Goal: Task Accomplishment & Management: Complete application form

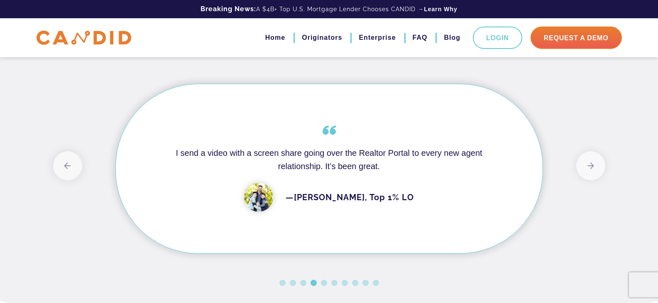
scroll to position [664, 0]
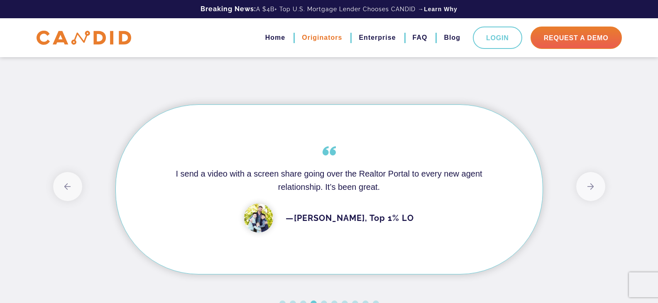
click at [314, 40] on link "Originators" at bounding box center [322, 38] width 40 height 14
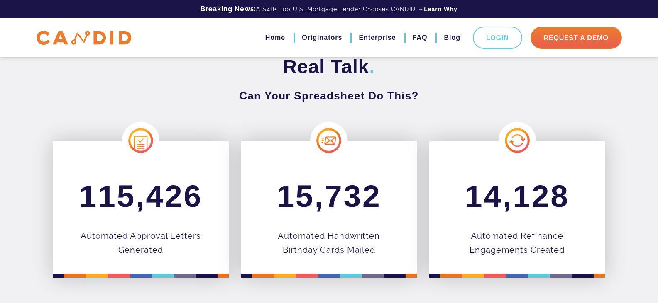
scroll to position [249, 0]
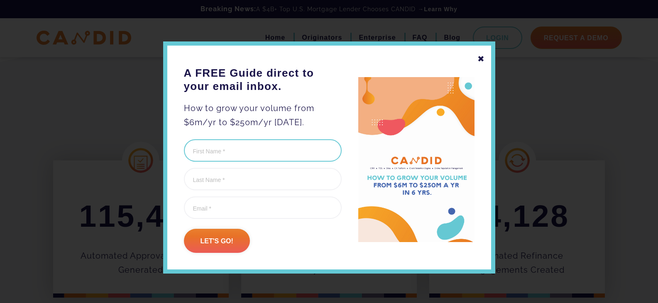
click at [237, 153] on input "First Name (Required)" at bounding box center [263, 150] width 158 height 22
type input "Stephen"
type input "Barton"
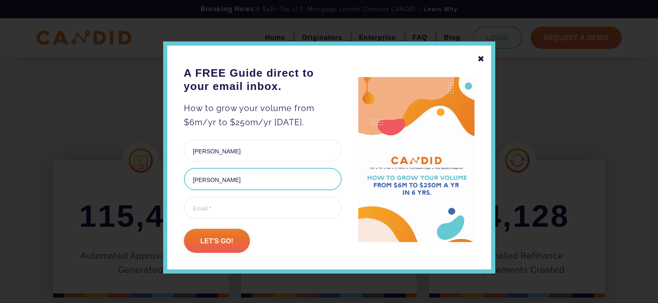
type input "sbarton@sfmc.com"
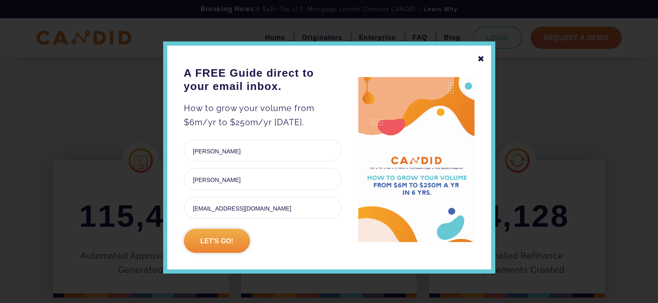
click at [199, 243] on input "Let's go!" at bounding box center [217, 241] width 66 height 24
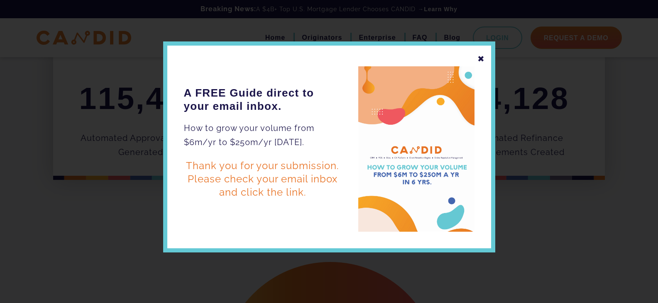
click at [479, 59] on div "✖" at bounding box center [480, 59] width 7 height 14
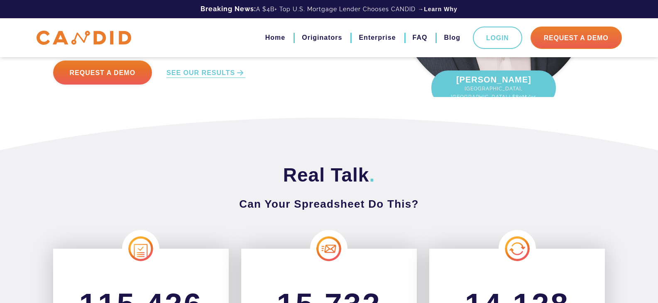
scroll to position [159, 0]
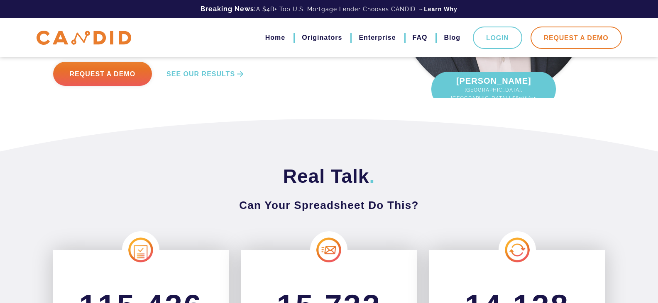
click at [562, 35] on link "Request A Demo" at bounding box center [575, 38] width 91 height 22
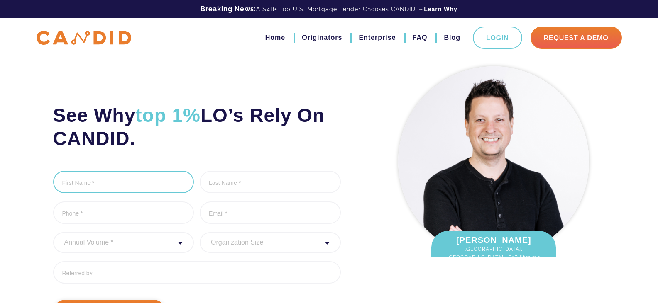
click at [142, 180] on input "First Name *" at bounding box center [123, 182] width 141 height 22
type input "[PERSON_NAME]"
type input "Barton"
type input "2146731319"
type input "sbarton@sfmc.com"
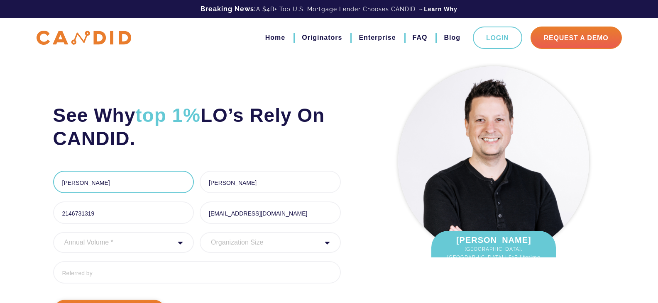
type input "(214) 673-1319"
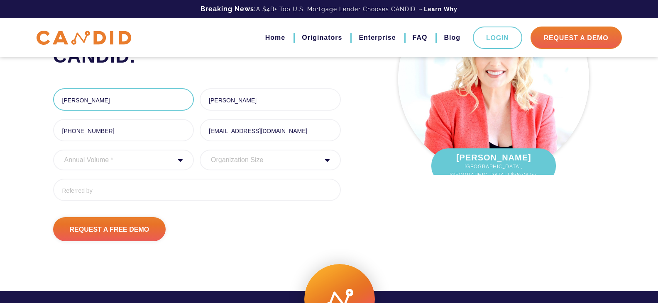
scroll to position [83, 0]
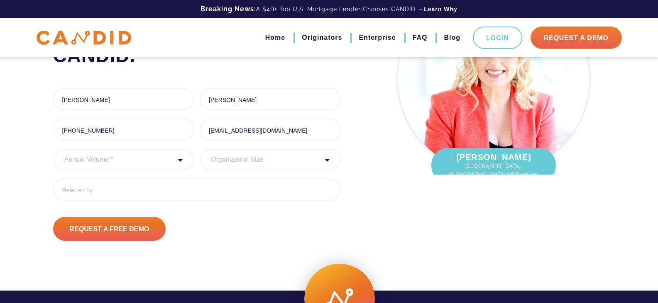
click at [125, 164] on select "Annual Volume * 0 to 25M 25M to 50M 50M to 75M 75M to 100M 100M to 150M 150M to…" at bounding box center [123, 159] width 141 height 21
select select "250000000"
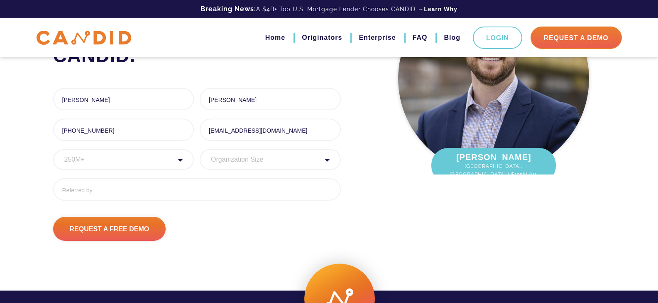
click at [251, 160] on select "Organization Size 1 - 10 11 - 50 51 - 100 101 - 200 201 - 300 300 - 500 501+" at bounding box center [270, 159] width 141 height 21
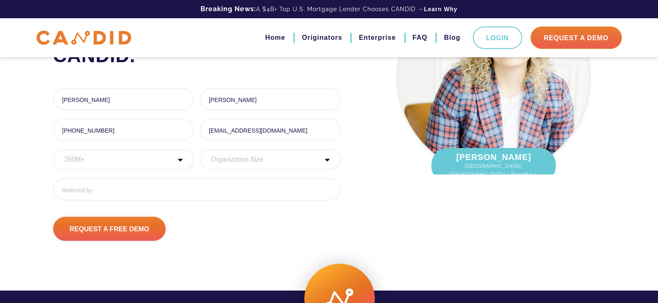
select select "51 - 100"
click at [200, 149] on select "Organization Size 1 - 10 11 - 50 51 - 100 101 - 200 201 - 300 300 - 500 501+" at bounding box center [270, 159] width 141 height 21
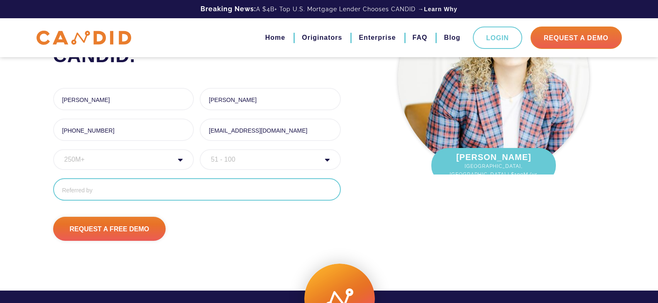
click at [88, 188] on input "Referred By" at bounding box center [197, 189] width 288 height 22
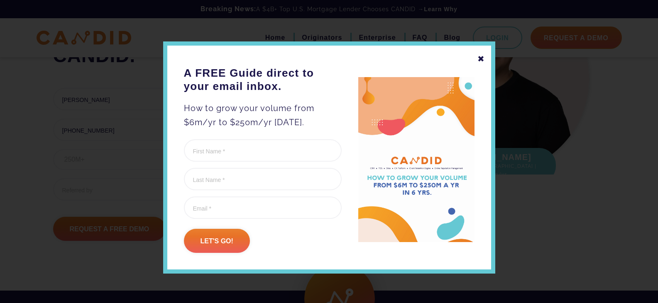
click at [477, 57] on div "✖" at bounding box center [480, 59] width 7 height 14
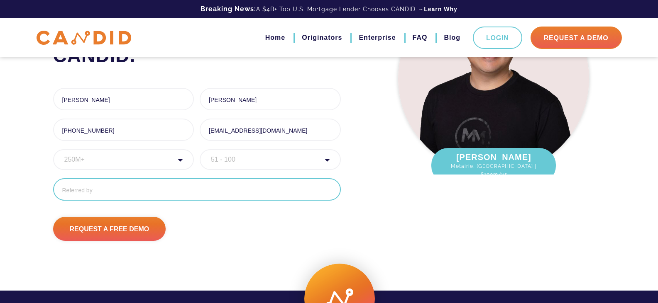
click at [174, 195] on input "Referred By" at bounding box center [197, 189] width 288 height 22
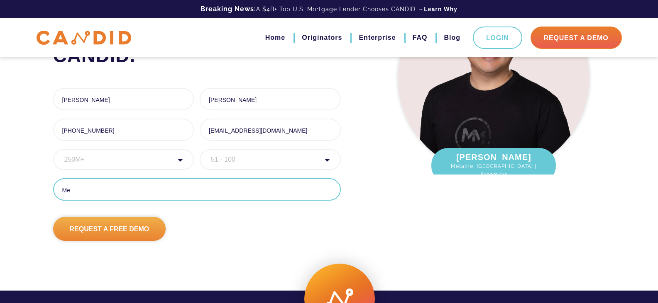
type input "Me"
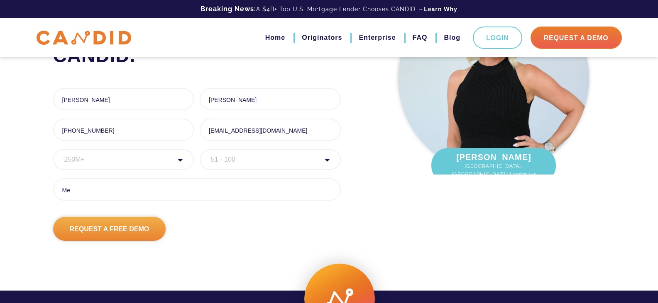
click at [126, 230] on input "Request A Free Demo" at bounding box center [109, 229] width 113 height 24
